Goal: Use online tool/utility: Utilize a website feature to perform a specific function

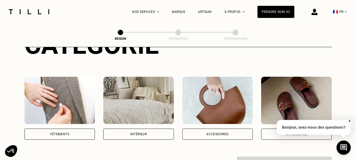
scroll to position [78, 0]
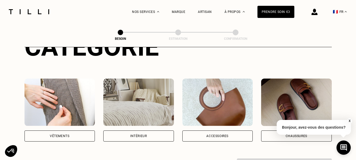
click at [63, 134] on div "Vêtements" at bounding box center [59, 135] width 19 height 3
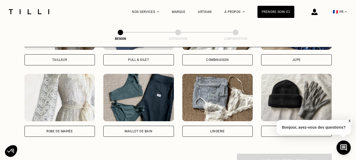
scroll to position [326, 0]
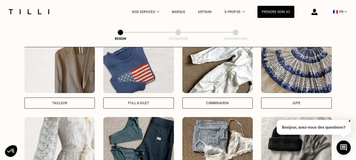
click at [287, 97] on div "Jupe" at bounding box center [296, 102] width 71 height 11
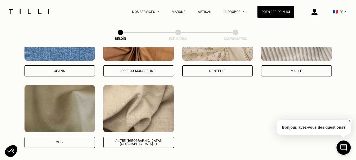
scroll to position [610, 0]
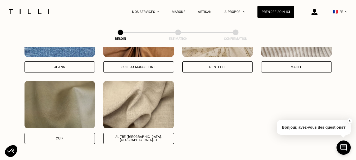
click at [123, 139] on div "Autre ([GEOGRAPHIC_DATA], [GEOGRAPHIC_DATA]...)" at bounding box center [138, 138] width 71 height 11
select select "FR"
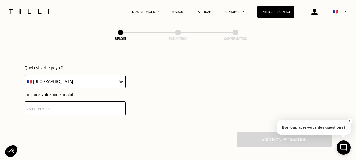
scroll to position [779, 0]
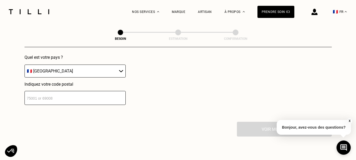
click at [79, 97] on input "number" at bounding box center [74, 98] width 101 height 14
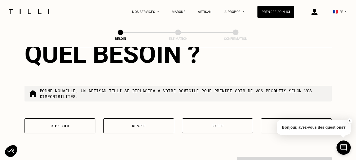
scroll to position [897, 0]
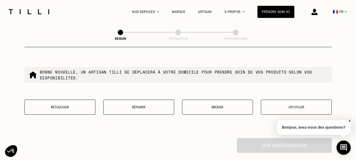
type input "76000"
click at [80, 105] on p "Retoucher" at bounding box center [59, 107] width 65 height 4
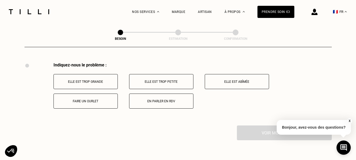
scroll to position [974, 0]
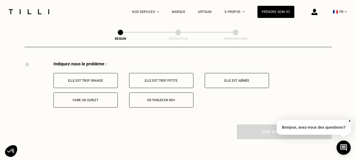
click at [88, 79] on p "Elle est trop grande" at bounding box center [85, 81] width 58 height 4
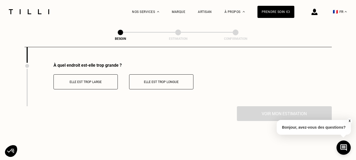
scroll to position [1037, 0]
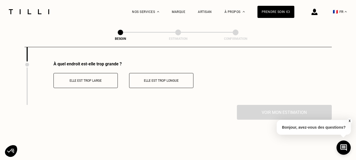
click at [97, 83] on button "Elle est trop large" at bounding box center [85, 80] width 64 height 15
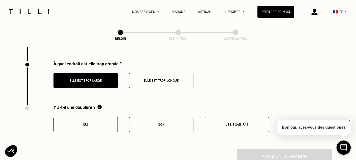
click at [169, 80] on p "Elle est trop longue" at bounding box center [161, 81] width 58 height 4
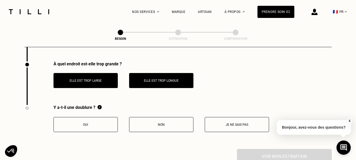
click at [181, 123] on p "Non" at bounding box center [161, 125] width 58 height 4
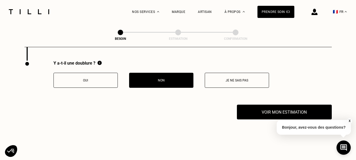
scroll to position [1115, 0]
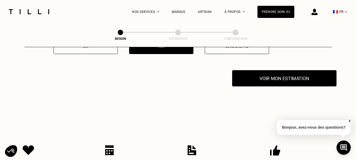
click at [282, 75] on button "Voir mon estimation" at bounding box center [284, 78] width 104 height 16
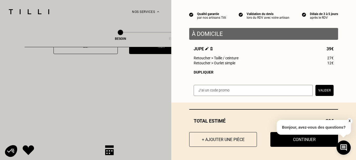
scroll to position [0, 0]
